Goal: Information Seeking & Learning: Understand process/instructions

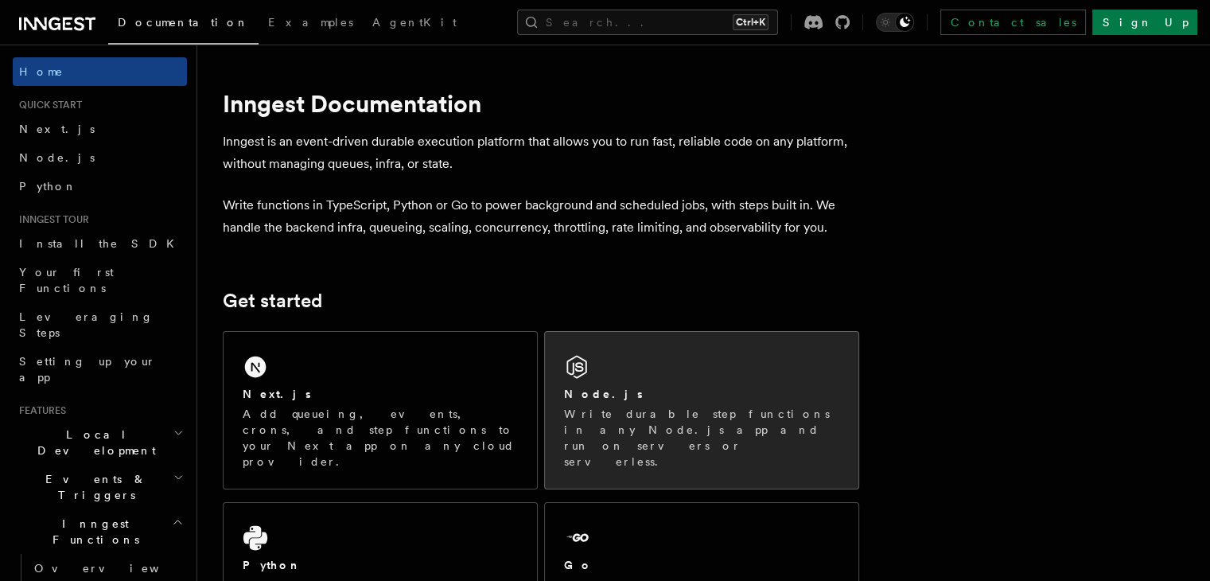
click at [614, 398] on h2 "Node.js" at bounding box center [603, 394] width 79 height 16
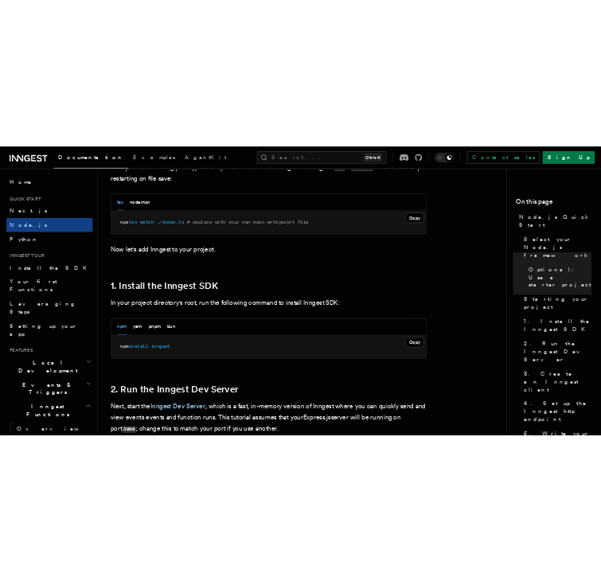
scroll to position [831, 0]
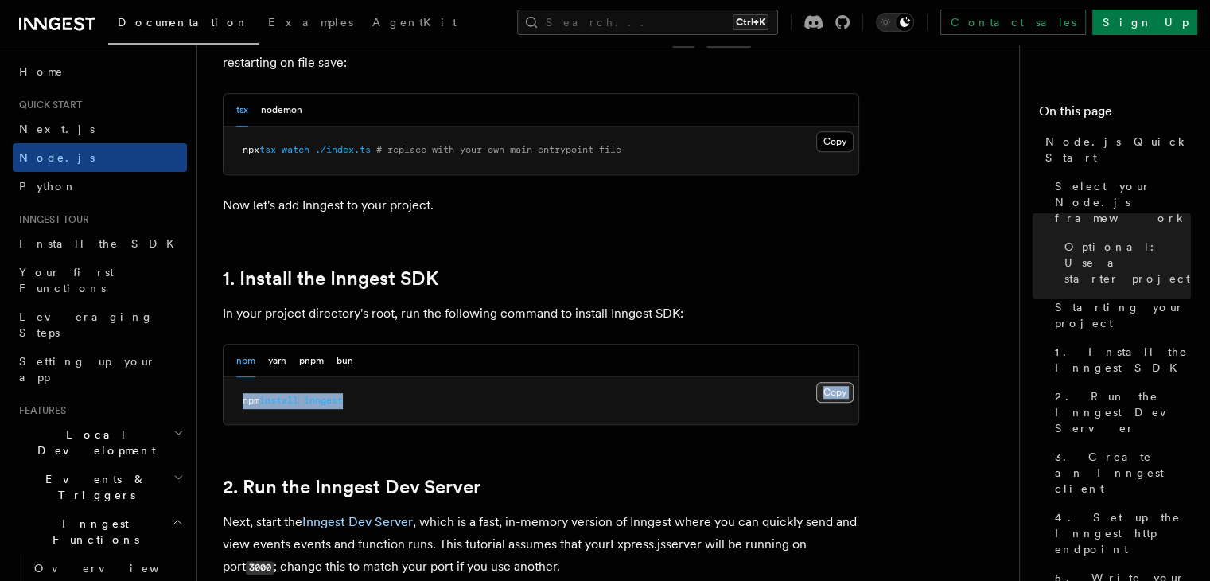
drag, startPoint x: 856, startPoint y: 389, endPoint x: 824, endPoint y: 391, distance: 31.1
click at [824, 391] on div "Copy Copied npm install inngest" at bounding box center [541, 401] width 635 height 48
click at [824, 391] on button "Copy Copied" at bounding box center [835, 392] width 37 height 21
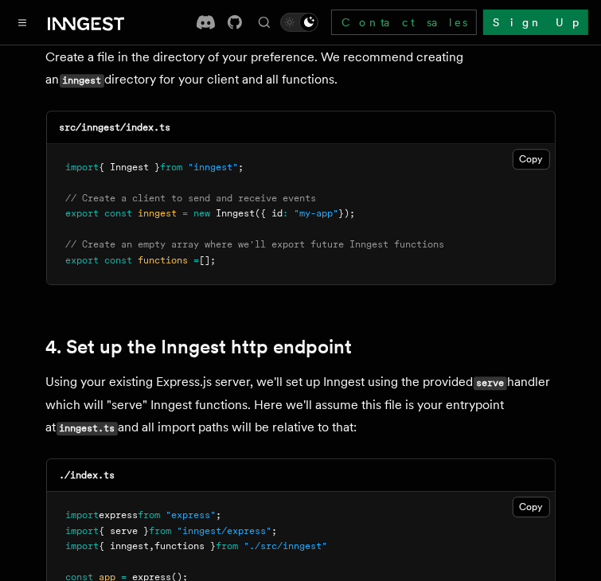
scroll to position [2170, 0]
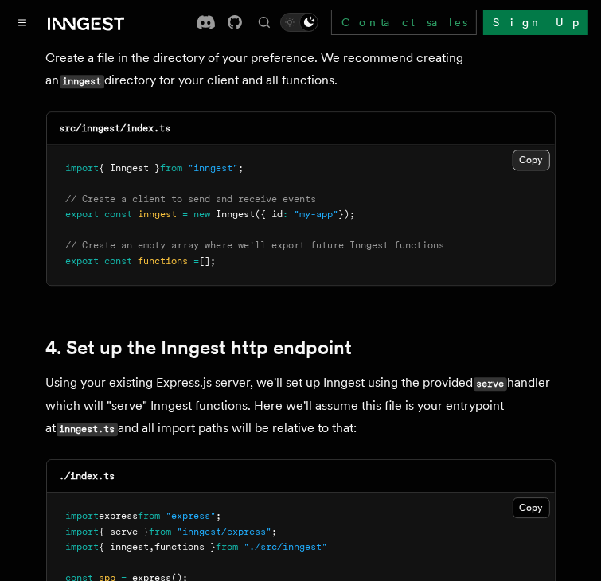
click at [525, 150] on button "Copy Copied" at bounding box center [531, 160] width 37 height 21
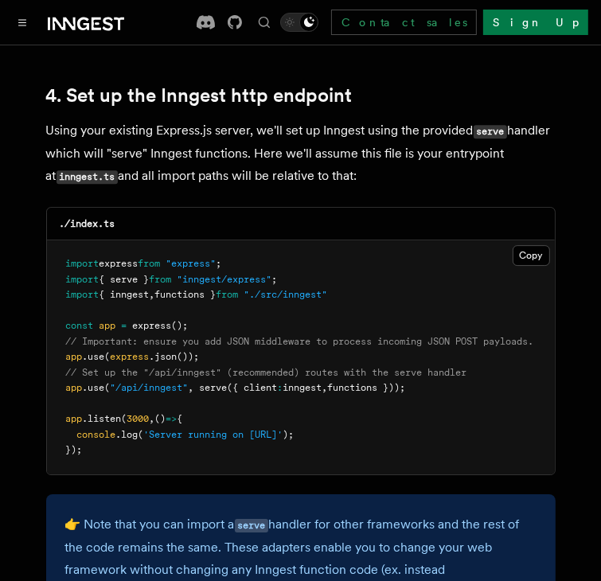
scroll to position [2421, 0]
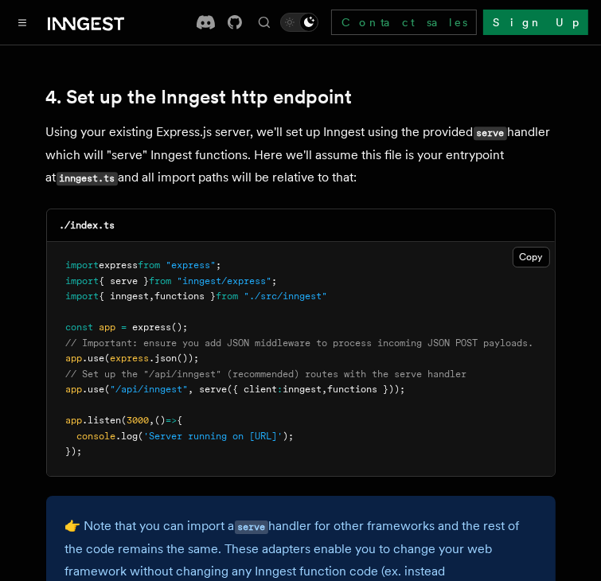
click at [204, 384] on span "serve" at bounding box center [214, 389] width 28 height 11
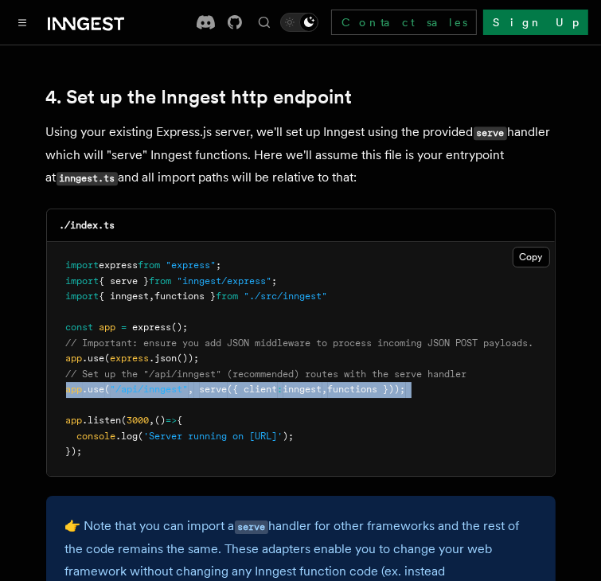
click at [204, 384] on span "serve" at bounding box center [214, 389] width 28 height 11
copy code "app .use ( "/api/inngest" , serve ({ client : inngest , functions }));"
